Goal: Information Seeking & Learning: Learn about a topic

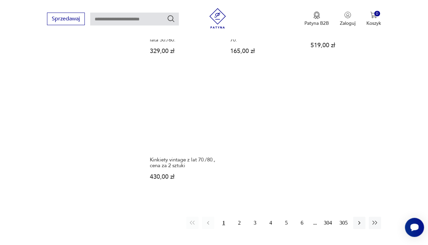
scroll to position [963, 0]
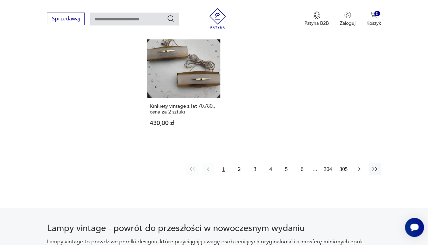
click at [357, 166] on icon "button" at bounding box center [358, 169] width 7 height 7
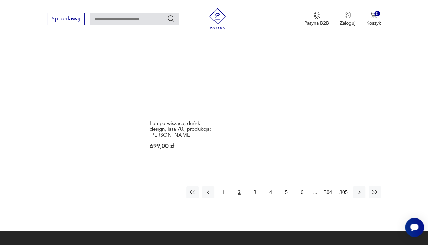
scroll to position [969, 0]
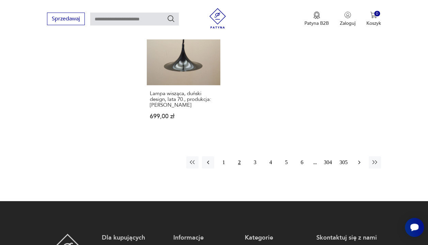
click at [361, 159] on icon "button" at bounding box center [358, 162] width 7 height 7
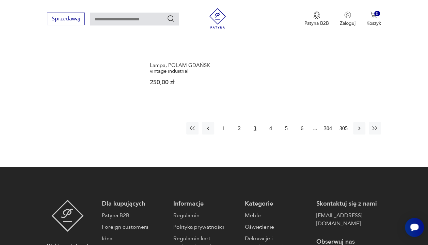
scroll to position [969, 0]
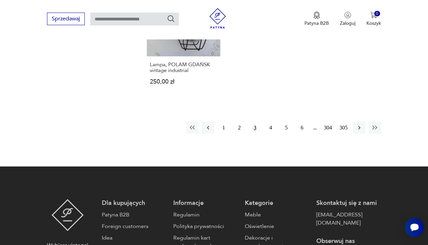
click at [361, 125] on icon "button" at bounding box center [358, 128] width 7 height 7
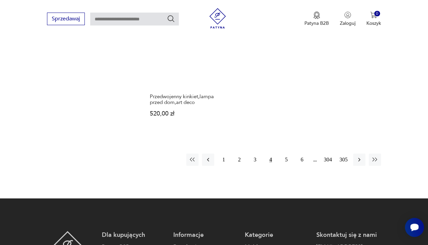
scroll to position [997, 0]
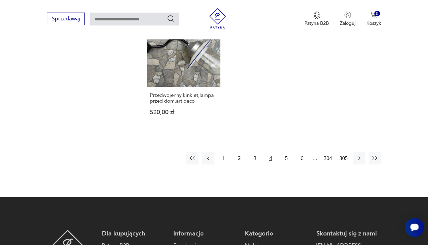
click at [361, 155] on icon "button" at bounding box center [358, 158] width 7 height 7
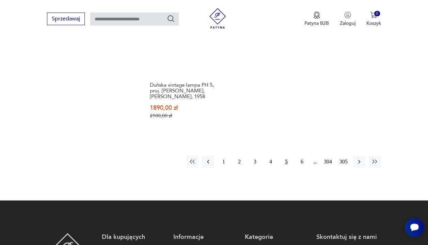
scroll to position [1010, 0]
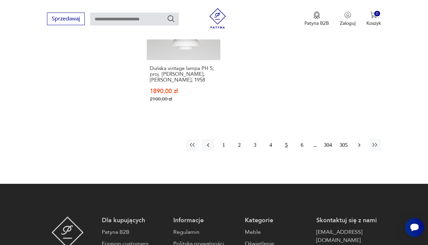
click at [361, 142] on icon "button" at bounding box center [358, 145] width 7 height 7
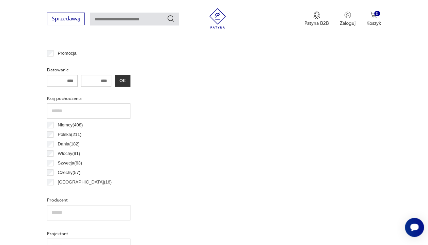
scroll to position [180, 0]
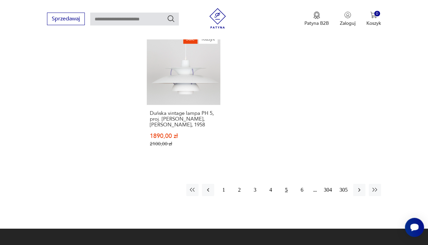
scroll to position [979, 0]
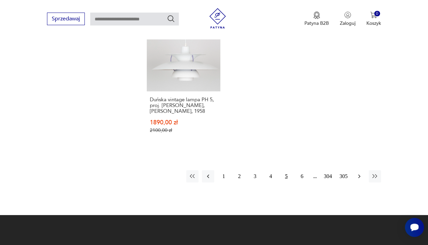
click at [358, 173] on icon "button" at bounding box center [358, 176] width 7 height 7
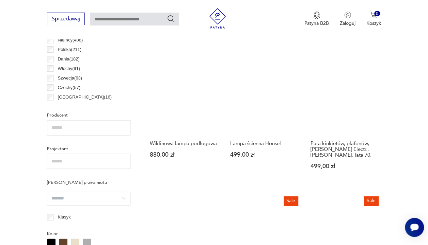
scroll to position [384, 0]
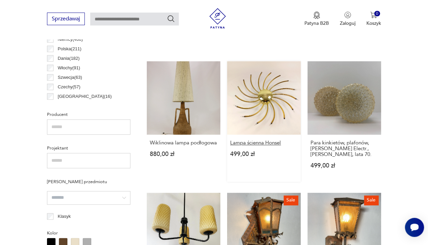
click at [261, 142] on h3 "Lampa ścienna Honsel" at bounding box center [263, 143] width 67 height 6
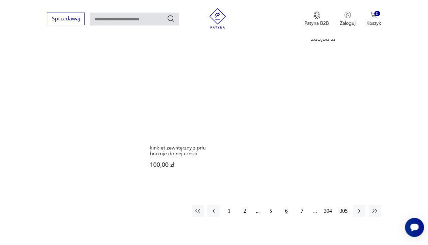
scroll to position [914, 0]
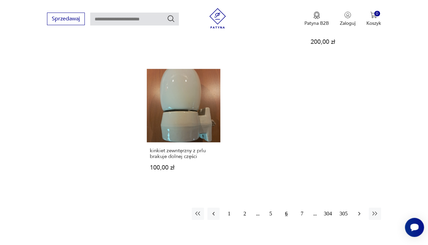
click at [357, 212] on icon "button" at bounding box center [358, 214] width 7 height 7
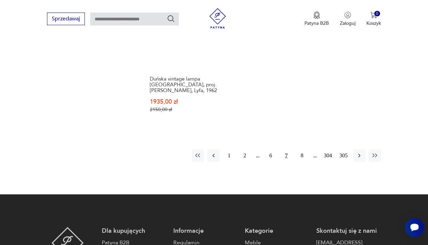
scroll to position [1019, 0]
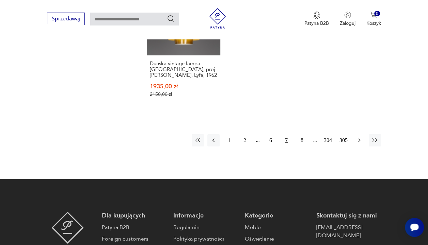
click at [361, 137] on icon "button" at bounding box center [358, 140] width 7 height 7
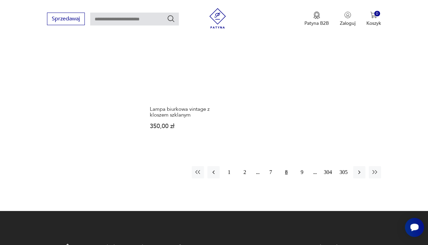
scroll to position [969, 0]
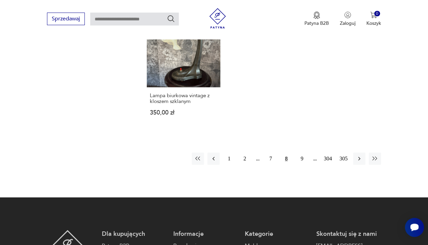
drag, startPoint x: 301, startPoint y: 136, endPoint x: 305, endPoint y: 151, distance: 15.2
click at [360, 155] on icon "button" at bounding box center [358, 158] width 7 height 7
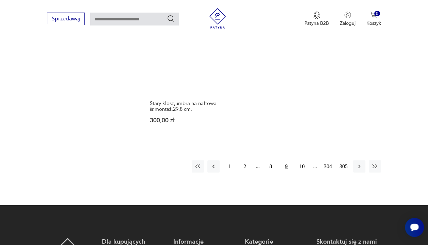
scroll to position [956, 0]
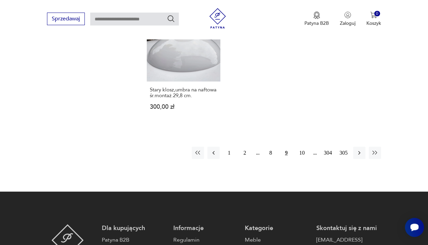
click at [360, 150] on icon "button" at bounding box center [358, 153] width 7 height 7
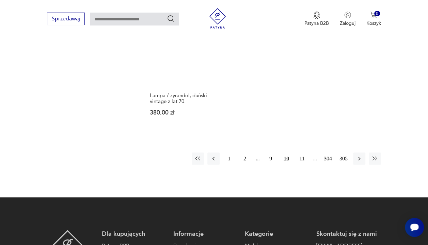
scroll to position [969, 0]
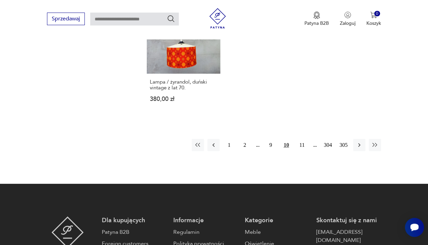
click at [360, 139] on button "button" at bounding box center [359, 145] width 12 height 12
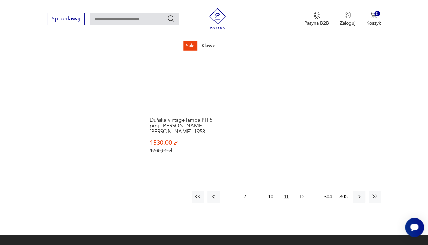
scroll to position [1024, 0]
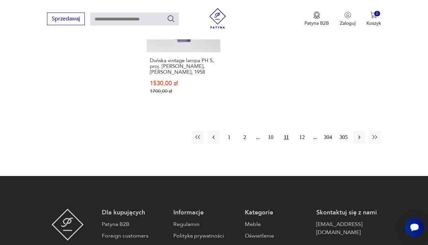
drag, startPoint x: 358, startPoint y: 114, endPoint x: 374, endPoint y: 63, distance: 53.5
click at [358, 134] on icon "button" at bounding box center [358, 137] width 7 height 7
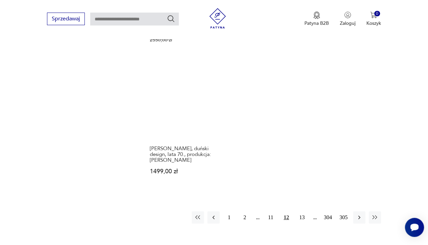
scroll to position [1010, 0]
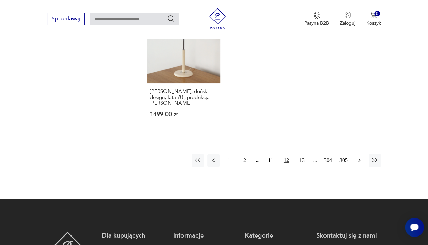
click at [359, 157] on icon "button" at bounding box center [358, 160] width 7 height 7
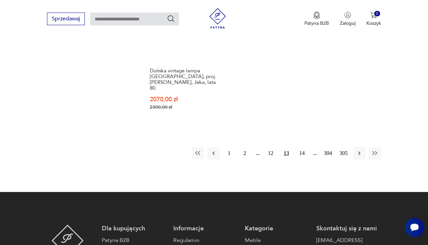
scroll to position [1024, 0]
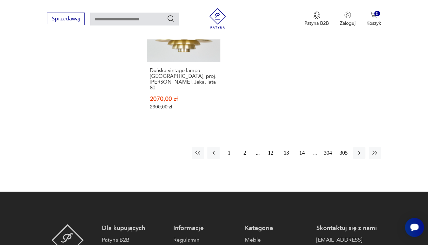
click at [359, 147] on button "button" at bounding box center [359, 153] width 12 height 12
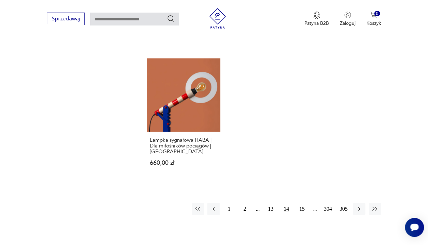
scroll to position [942, 0]
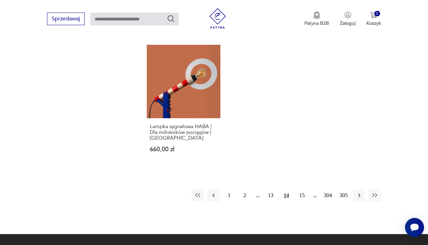
drag, startPoint x: 360, startPoint y: 173, endPoint x: 358, endPoint y: 180, distance: 7.2
click at [358, 192] on icon "button" at bounding box center [358, 195] width 7 height 7
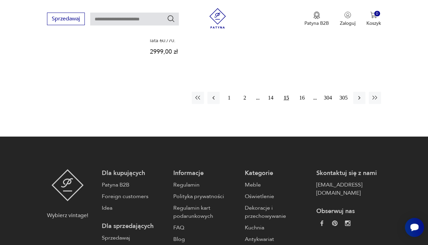
scroll to position [1065, 0]
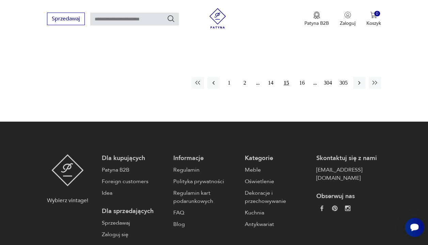
drag, startPoint x: 359, startPoint y: 65, endPoint x: 356, endPoint y: 54, distance: 10.6
click at [359, 81] on icon "button" at bounding box center [359, 83] width 2 height 4
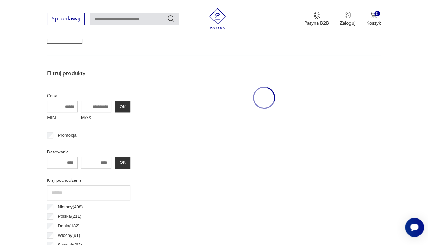
scroll to position [180, 0]
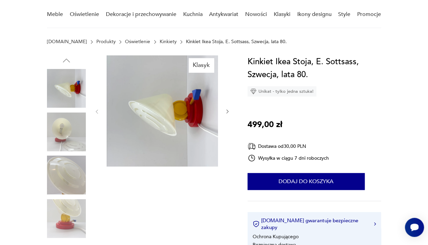
scroll to position [35, 0]
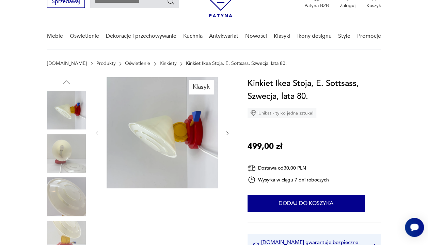
click at [227, 133] on icon "button" at bounding box center [227, 133] width 5 height 5
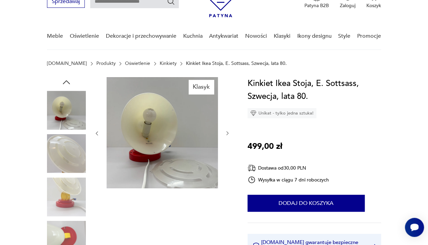
click at [227, 133] on icon "button" at bounding box center [227, 133] width 5 height 5
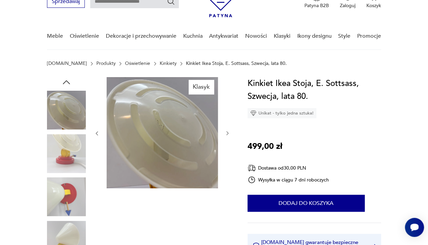
click at [227, 133] on icon "button" at bounding box center [227, 133] width 5 height 5
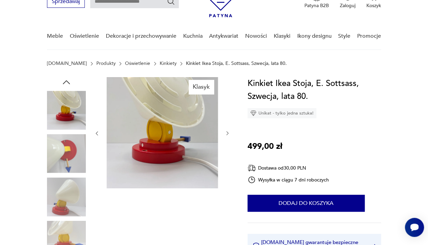
click at [227, 133] on icon "button" at bounding box center [227, 133] width 5 height 5
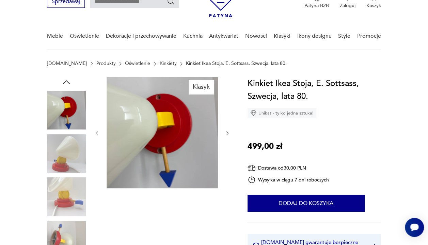
click at [227, 133] on icon "button" at bounding box center [227, 133] width 5 height 5
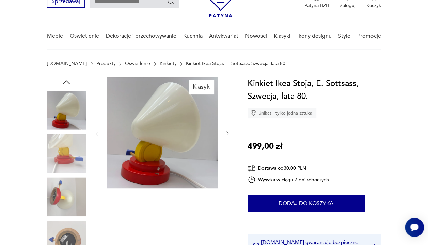
click at [227, 133] on icon "button" at bounding box center [227, 133] width 5 height 5
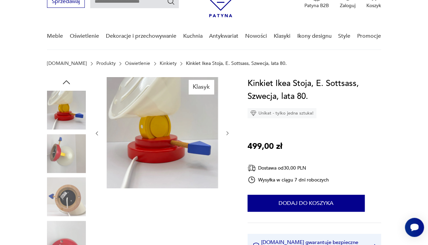
click at [227, 133] on icon "button" at bounding box center [227, 133] width 5 height 5
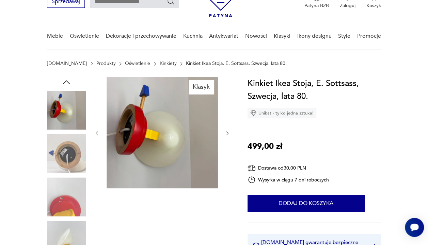
click at [227, 133] on icon "button" at bounding box center [227, 133] width 5 height 5
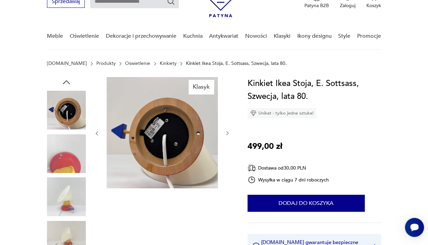
click at [227, 133] on icon "button" at bounding box center [227, 133] width 5 height 5
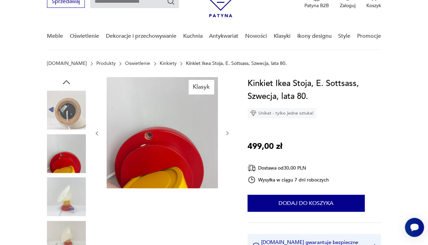
click at [227, 133] on icon "button" at bounding box center [227, 133] width 5 height 5
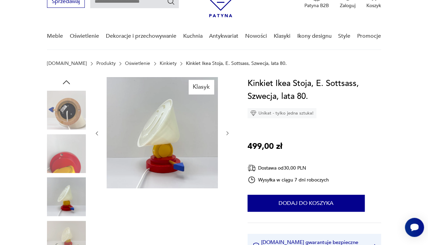
click at [227, 133] on icon "button" at bounding box center [227, 133] width 5 height 5
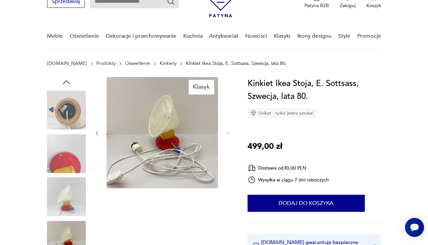
drag, startPoint x: 430, startPoint y: 30, endPoint x: 422, endPoint y: 180, distance: 150.9
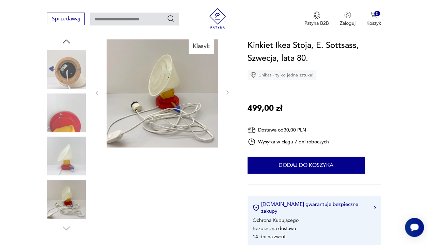
scroll to position [89, 0]
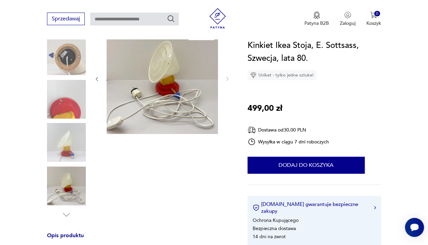
click at [96, 78] on icon "button" at bounding box center [96, 78] width 5 height 5
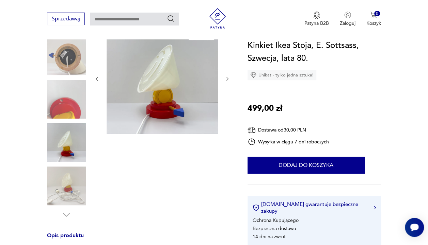
click at [96, 78] on icon "button" at bounding box center [96, 78] width 5 height 5
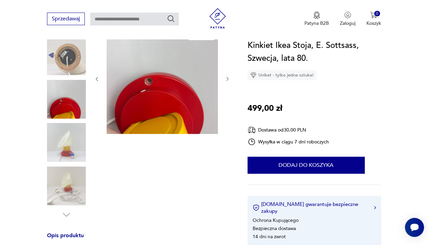
click at [96, 76] on icon "button" at bounding box center [96, 78] width 5 height 5
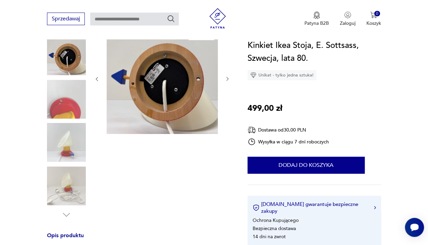
click at [96, 76] on icon "button" at bounding box center [96, 78] width 5 height 5
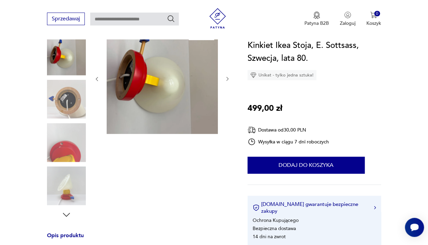
click at [96, 76] on icon "button" at bounding box center [96, 78] width 5 height 5
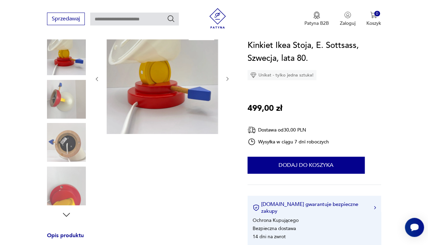
click at [96, 76] on icon "button" at bounding box center [96, 78] width 5 height 5
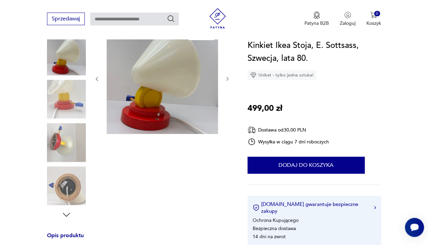
click at [96, 76] on icon "button" at bounding box center [96, 78] width 5 height 5
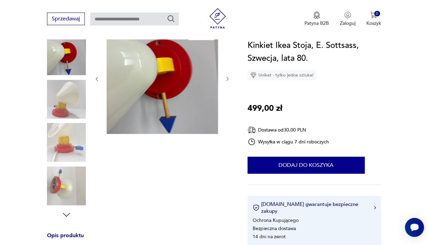
click at [96, 76] on icon "button" at bounding box center [96, 78] width 5 height 5
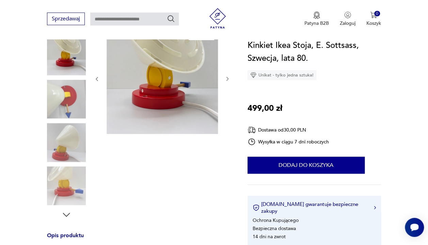
click at [96, 76] on icon "button" at bounding box center [96, 78] width 5 height 5
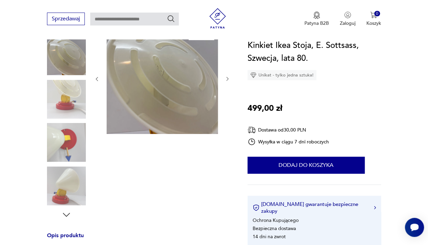
click at [96, 76] on icon "button" at bounding box center [96, 78] width 5 height 5
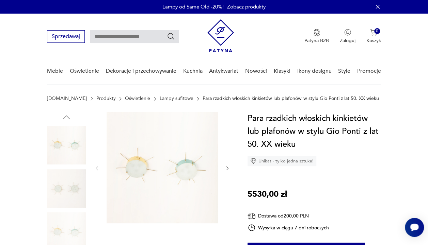
click at [163, 154] on img at bounding box center [161, 167] width 111 height 111
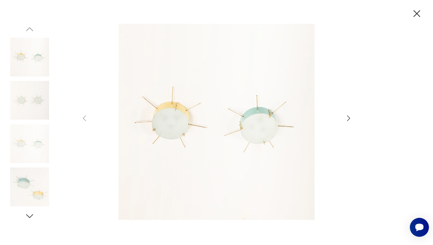
click at [348, 120] on icon "button" at bounding box center [348, 118] width 3 height 5
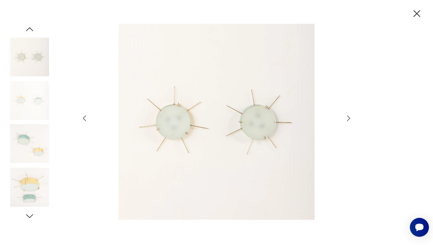
click at [348, 120] on icon "button" at bounding box center [348, 118] width 3 height 5
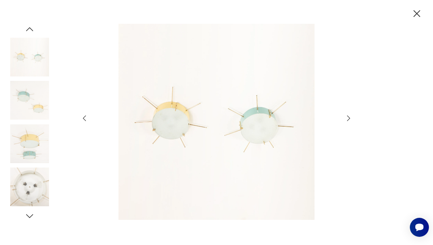
click at [348, 120] on icon "button" at bounding box center [348, 118] width 3 height 5
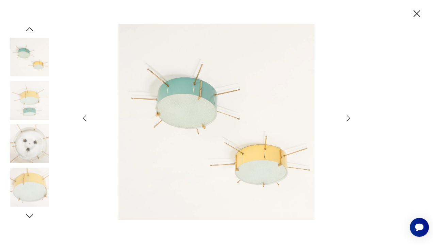
click at [348, 120] on icon "button" at bounding box center [348, 118] width 3 height 5
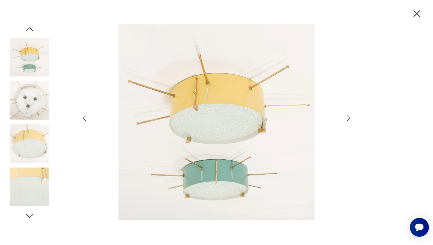
click at [348, 120] on icon "button" at bounding box center [348, 118] width 3 height 5
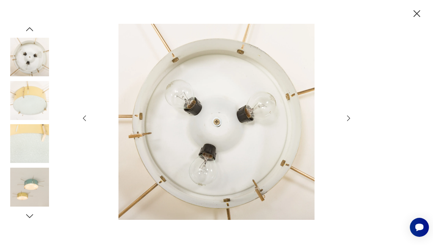
click at [348, 120] on icon "button" at bounding box center [348, 118] width 3 height 5
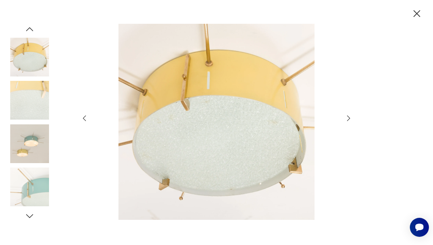
click at [348, 120] on icon "button" at bounding box center [348, 118] width 3 height 5
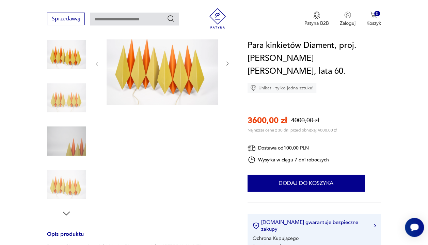
scroll to position [95, 0]
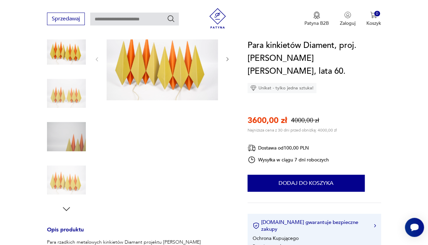
click at [165, 78] on img at bounding box center [161, 58] width 111 height 83
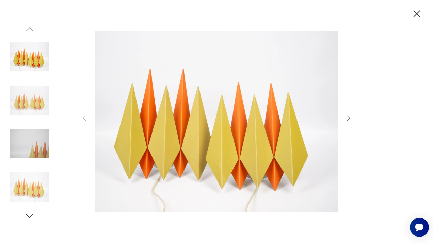
click at [350, 116] on icon "button" at bounding box center [348, 118] width 8 height 8
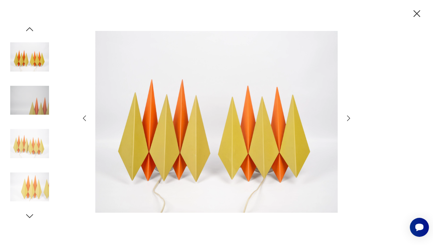
click at [350, 116] on icon "button" at bounding box center [348, 118] width 8 height 8
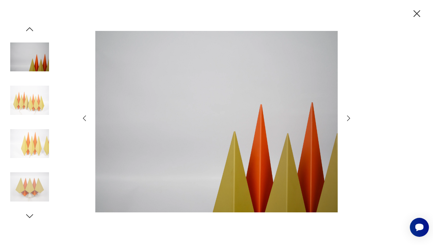
click at [350, 116] on icon "button" at bounding box center [348, 118] width 8 height 8
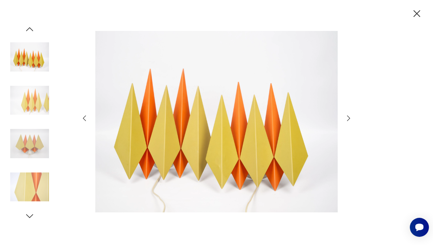
click at [350, 116] on icon "button" at bounding box center [348, 118] width 8 height 8
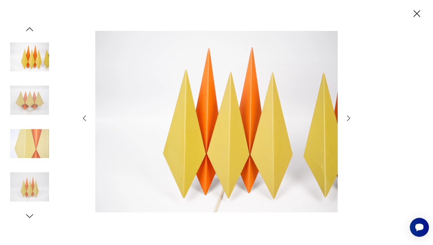
click at [350, 116] on icon "button" at bounding box center [348, 118] width 8 height 8
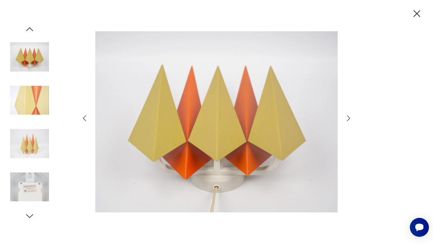
click at [350, 116] on icon "button" at bounding box center [348, 118] width 8 height 8
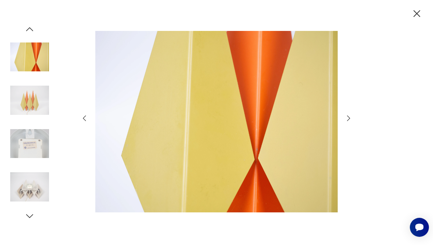
click at [350, 116] on icon "button" at bounding box center [348, 118] width 8 height 8
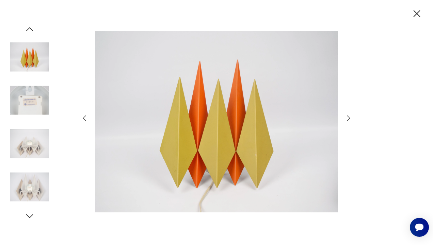
click at [350, 116] on icon "button" at bounding box center [348, 118] width 8 height 8
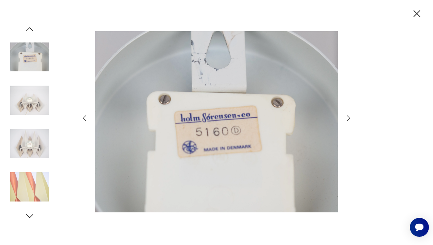
click at [350, 116] on icon "button" at bounding box center [348, 118] width 8 height 8
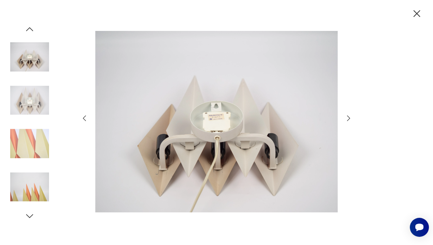
click at [82, 117] on icon "button" at bounding box center [84, 118] width 8 height 8
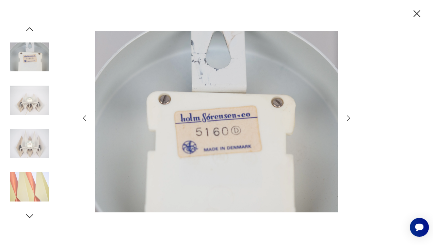
click at [347, 116] on icon "button" at bounding box center [348, 118] width 8 height 8
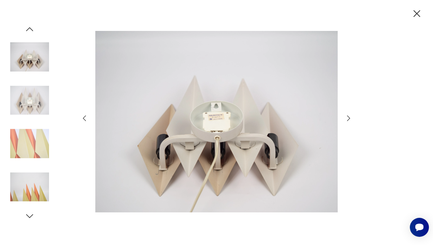
click at [347, 116] on icon "button" at bounding box center [348, 118] width 8 height 8
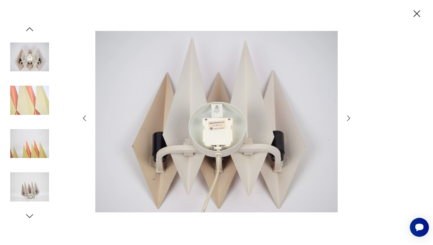
click at [347, 116] on icon "button" at bounding box center [348, 118] width 8 height 8
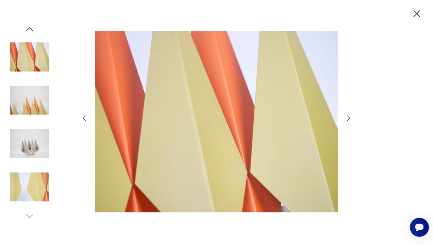
click at [347, 116] on icon "button" at bounding box center [348, 118] width 8 height 8
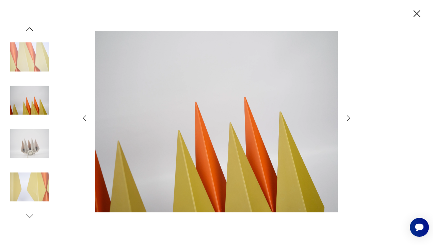
click at [347, 116] on icon "button" at bounding box center [348, 118] width 8 height 8
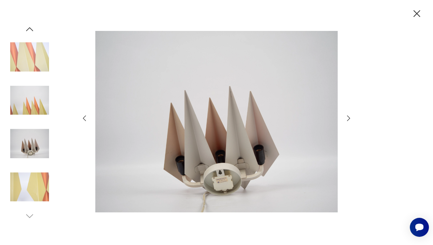
click at [347, 116] on icon "button" at bounding box center [348, 118] width 8 height 8
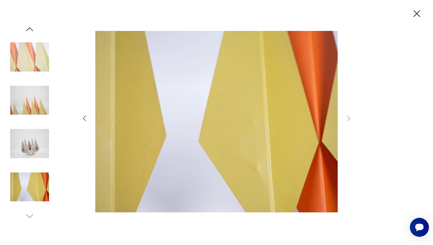
click at [418, 12] on icon "button" at bounding box center [416, 13] width 7 height 7
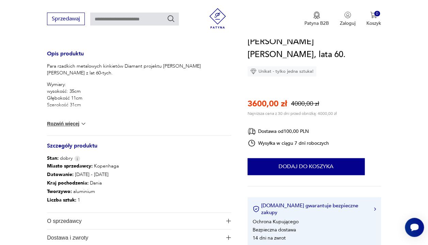
scroll to position [270, 0]
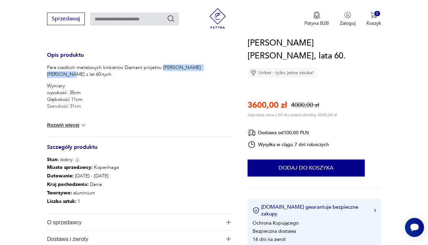
drag, startPoint x: 162, startPoint y: 67, endPoint x: 220, endPoint y: 70, distance: 57.9
click at [220, 70] on p "Para rzadkich metalowych kinkietów Diamant projektu Svend Aage Holm Sorensen z …" at bounding box center [139, 71] width 184 height 14
copy p "Svend Aage Holm Sorensen"
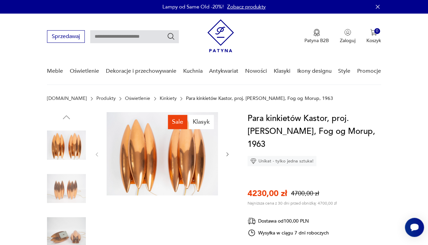
click at [229, 155] on icon "button" at bounding box center [227, 154] width 5 height 5
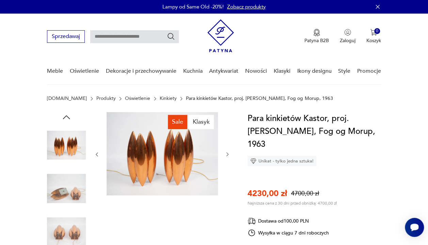
click at [229, 155] on icon "button" at bounding box center [227, 154] width 5 height 5
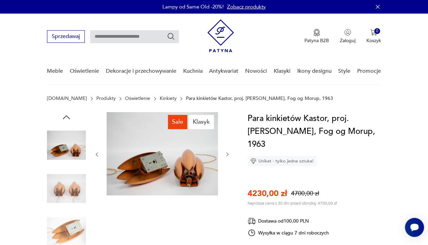
click at [229, 155] on icon "button" at bounding box center [227, 154] width 5 height 5
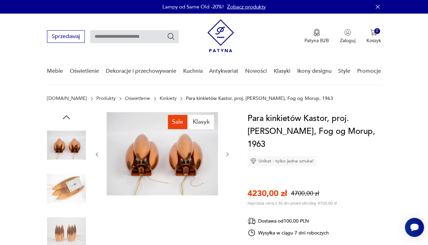
click at [229, 155] on icon "button" at bounding box center [227, 154] width 5 height 5
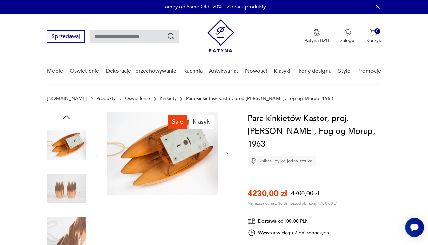
click at [229, 155] on icon "button" at bounding box center [227, 154] width 5 height 5
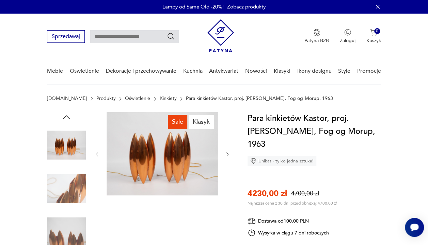
click at [229, 155] on icon "button" at bounding box center [227, 154] width 5 height 5
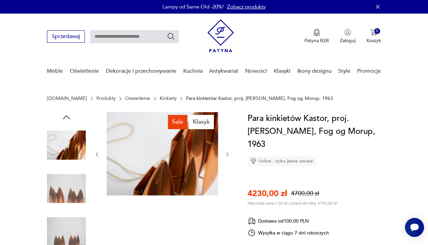
click at [229, 155] on icon "button" at bounding box center [227, 154] width 5 height 5
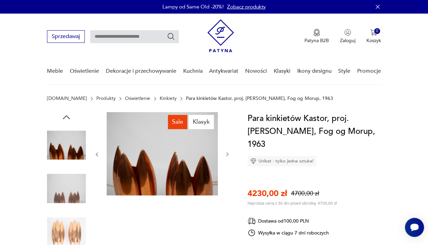
click at [229, 155] on icon "button" at bounding box center [227, 154] width 5 height 5
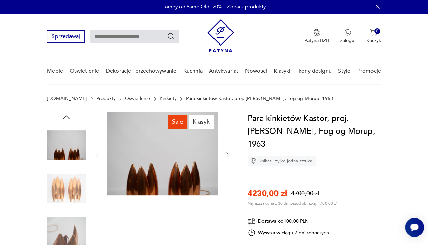
click at [229, 155] on icon "button" at bounding box center [227, 154] width 5 height 5
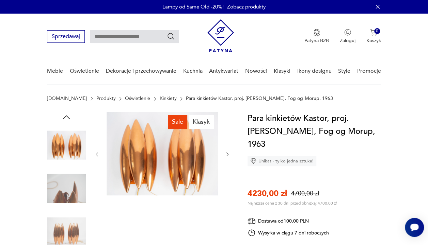
click at [229, 155] on icon "button" at bounding box center [227, 154] width 5 height 5
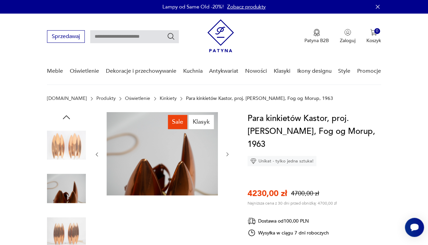
click at [229, 155] on icon "button" at bounding box center [227, 154] width 5 height 5
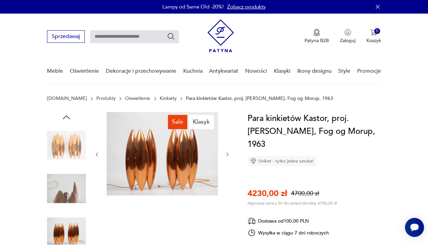
click at [229, 155] on icon "button" at bounding box center [227, 154] width 5 height 5
